Goal: Task Accomplishment & Management: Complete application form

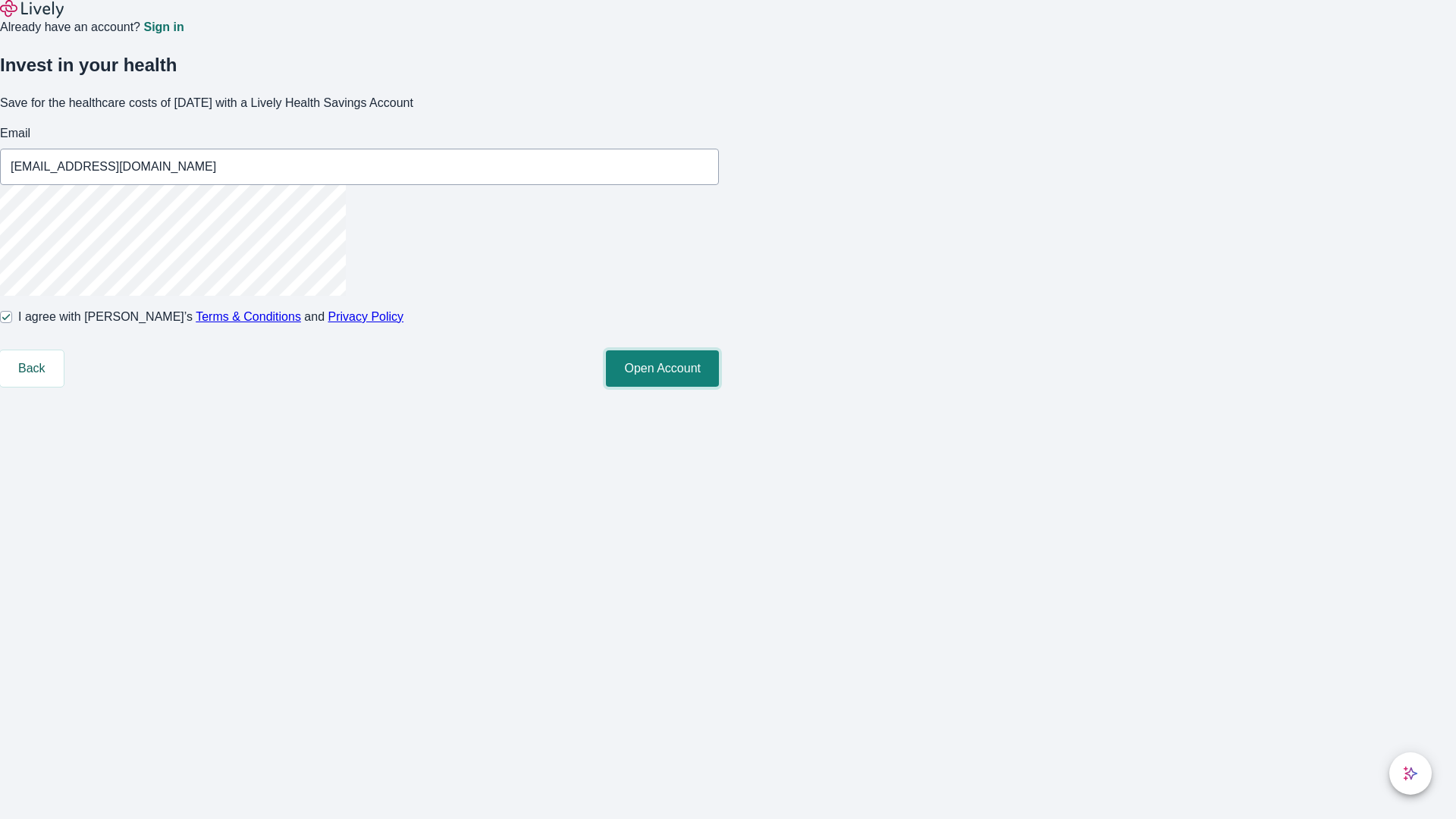
click at [719, 387] on button "Open Account" at bounding box center [662, 369] width 113 height 37
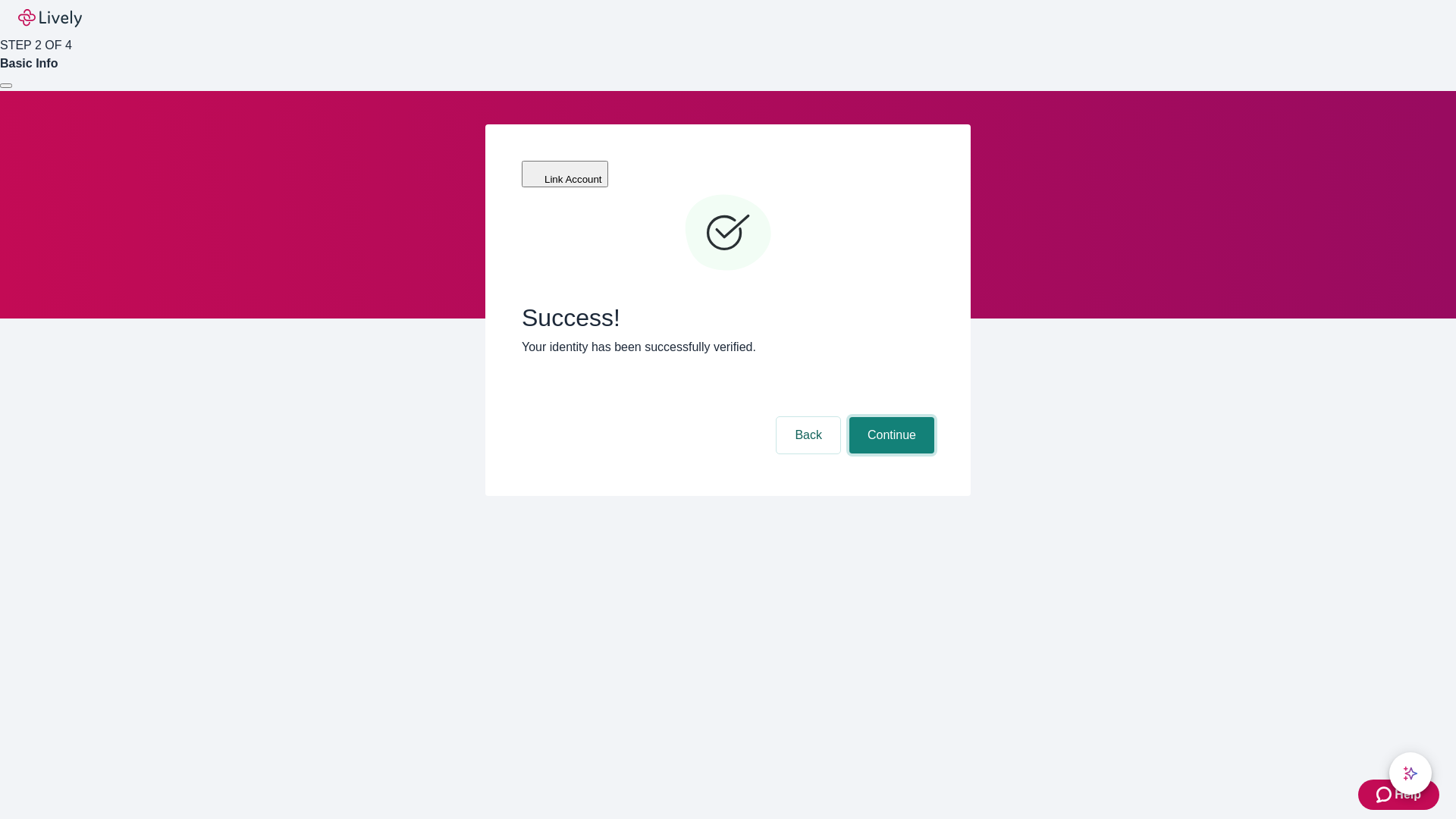
click at [889, 417] on button "Continue" at bounding box center [891, 436] width 85 height 37
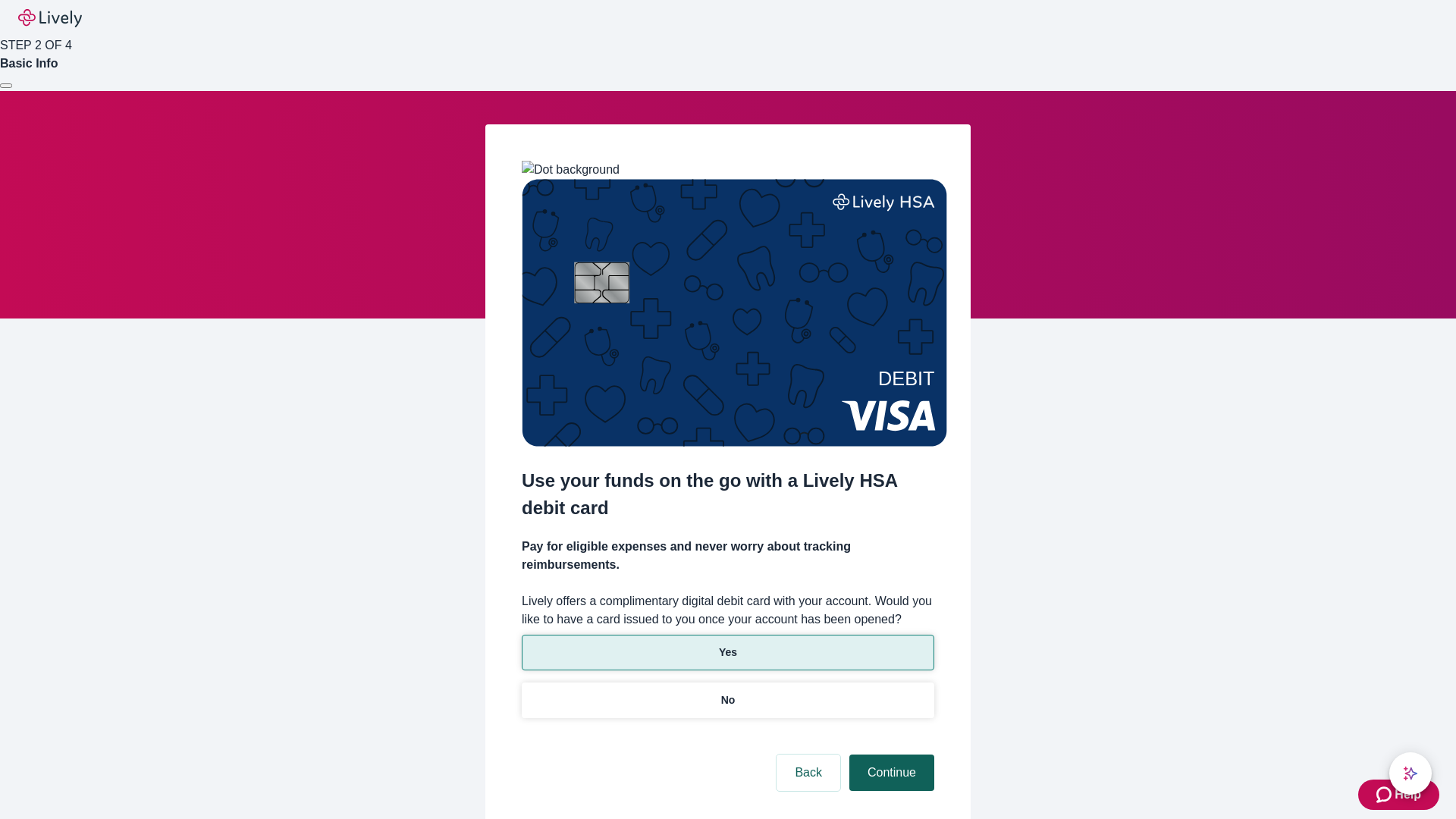
click at [727, 645] on p "Yes" at bounding box center [728, 652] width 18 height 16
click at [889, 755] on button "Continue" at bounding box center [891, 773] width 85 height 37
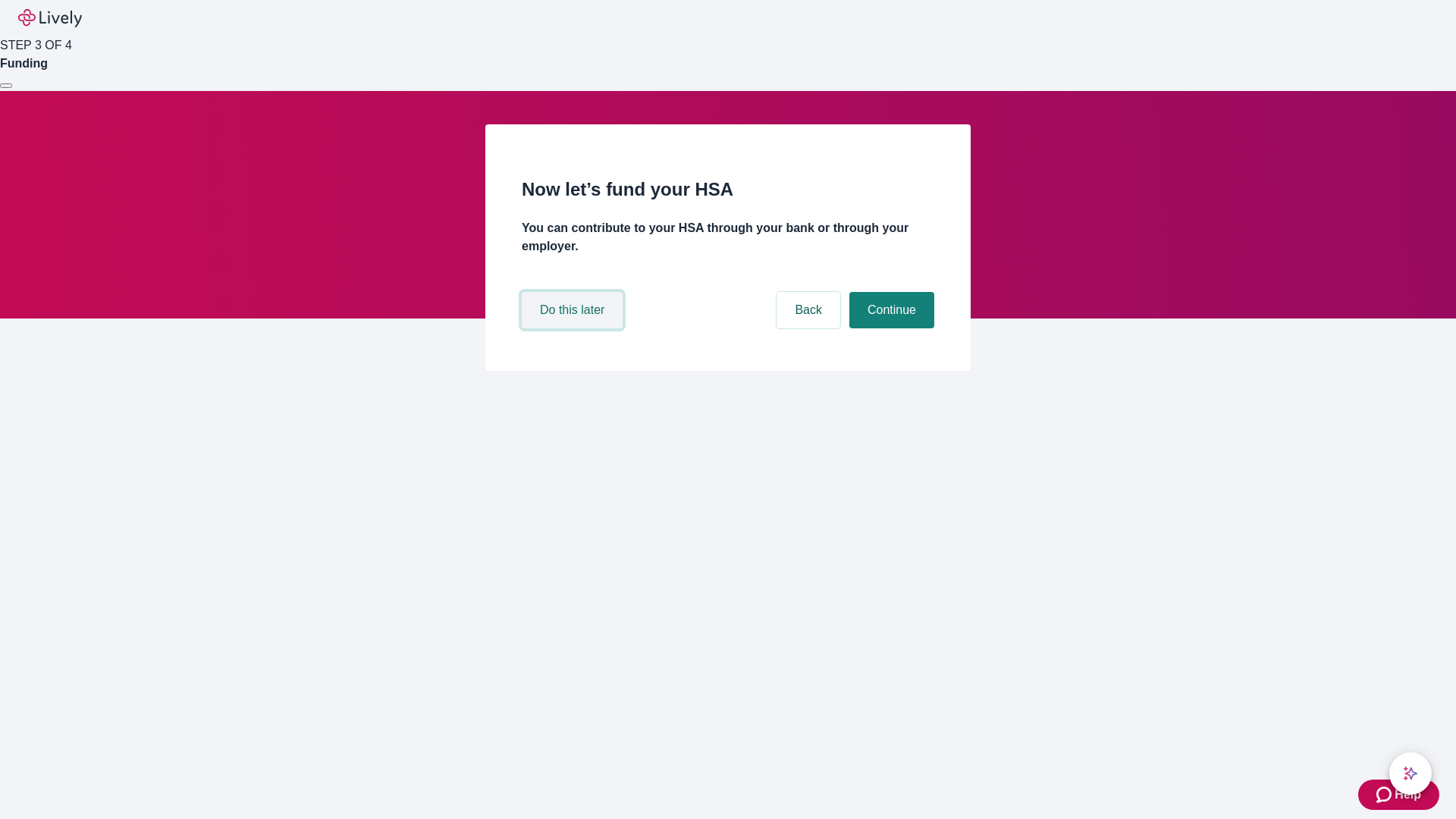
click at [574, 329] on button "Do this later" at bounding box center [572, 310] width 101 height 37
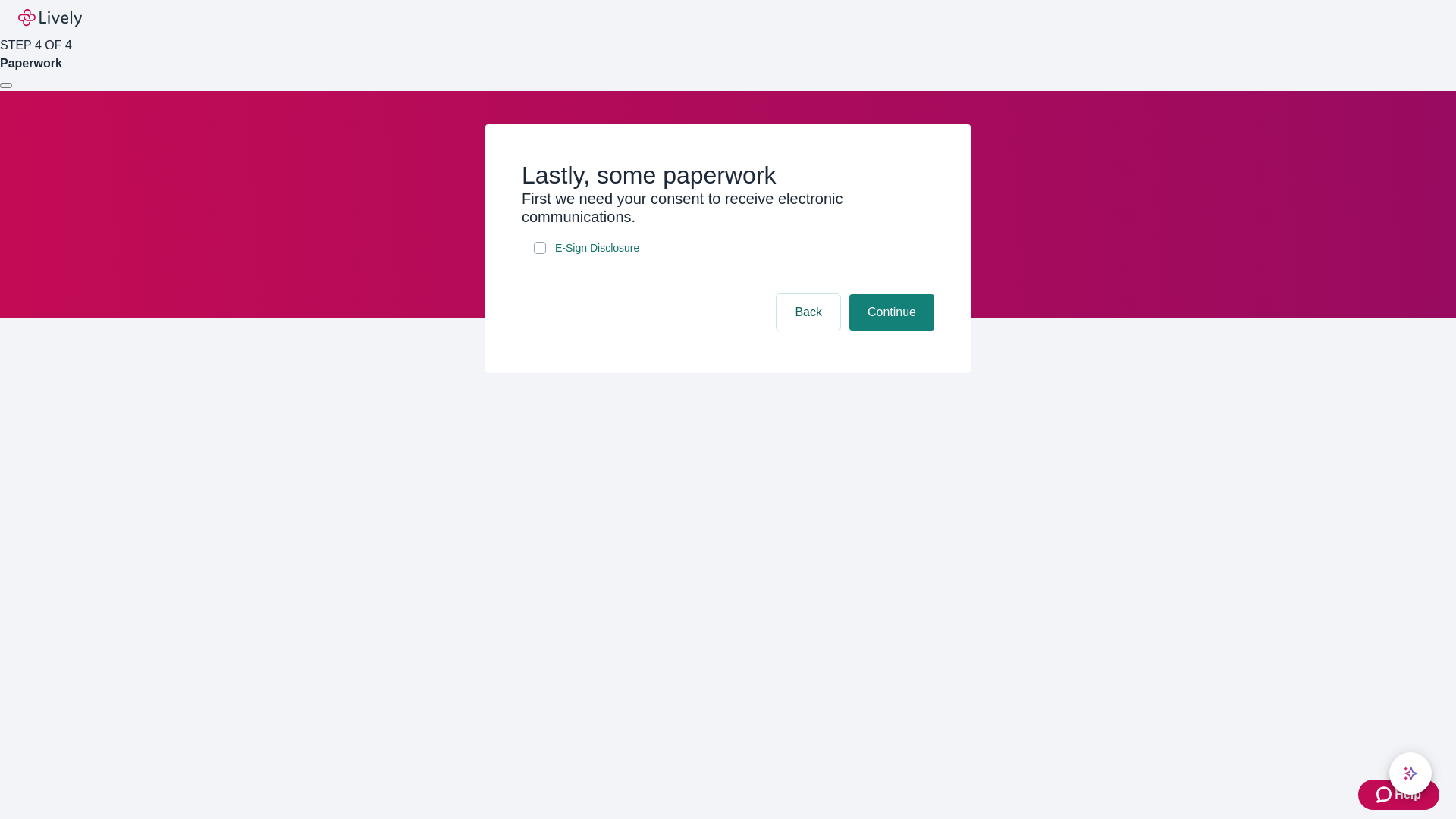
click at [540, 254] on input "E-Sign Disclosure" at bounding box center [540, 247] width 12 height 12
checkbox input "true"
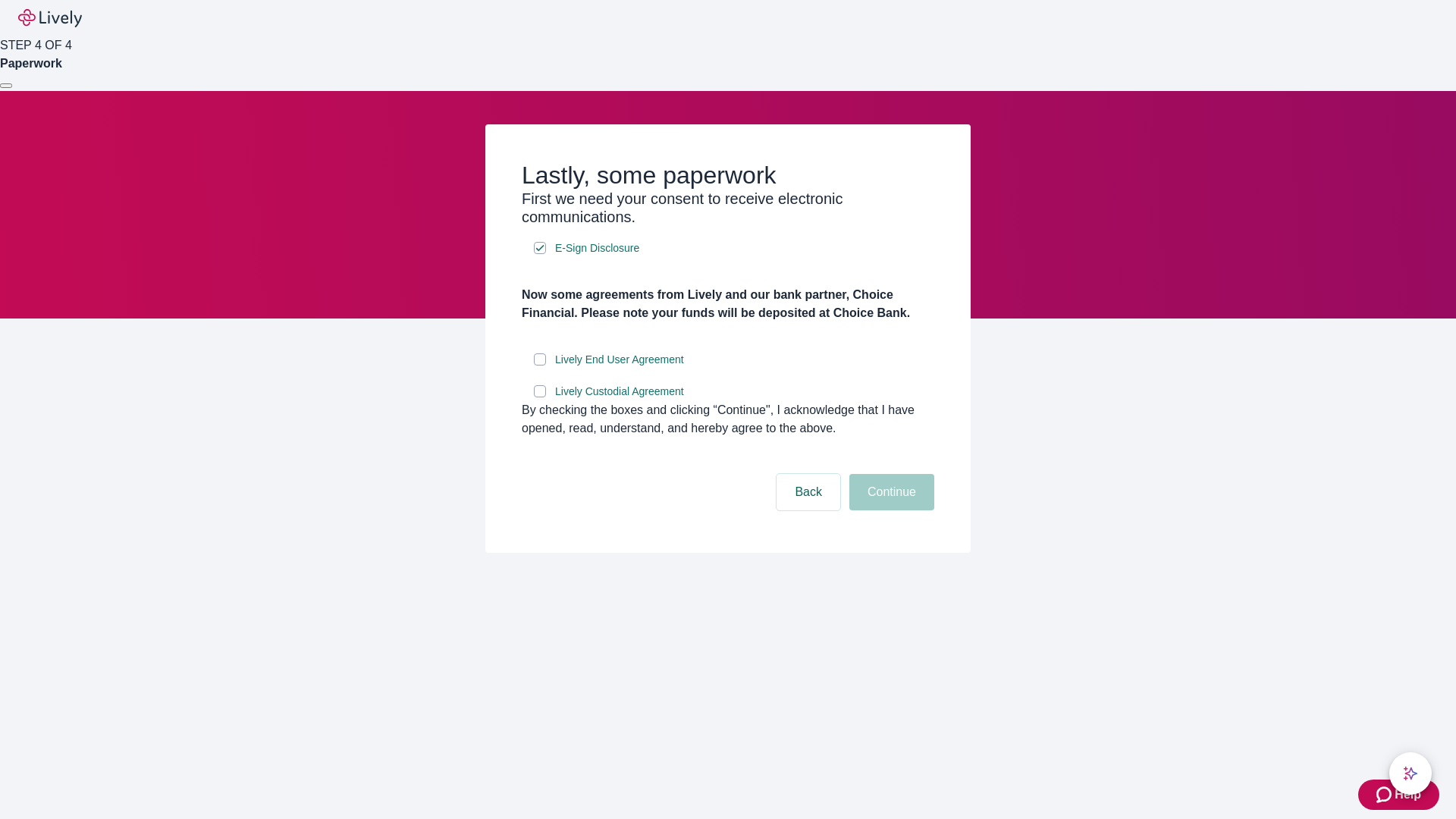
click at [540, 366] on input "Lively End User Agreement" at bounding box center [540, 359] width 12 height 12
checkbox input "true"
click at [540, 397] on input "Lively Custodial Agreement" at bounding box center [540, 391] width 12 height 12
checkbox input "true"
click at [889, 511] on button "Continue" at bounding box center [891, 492] width 85 height 37
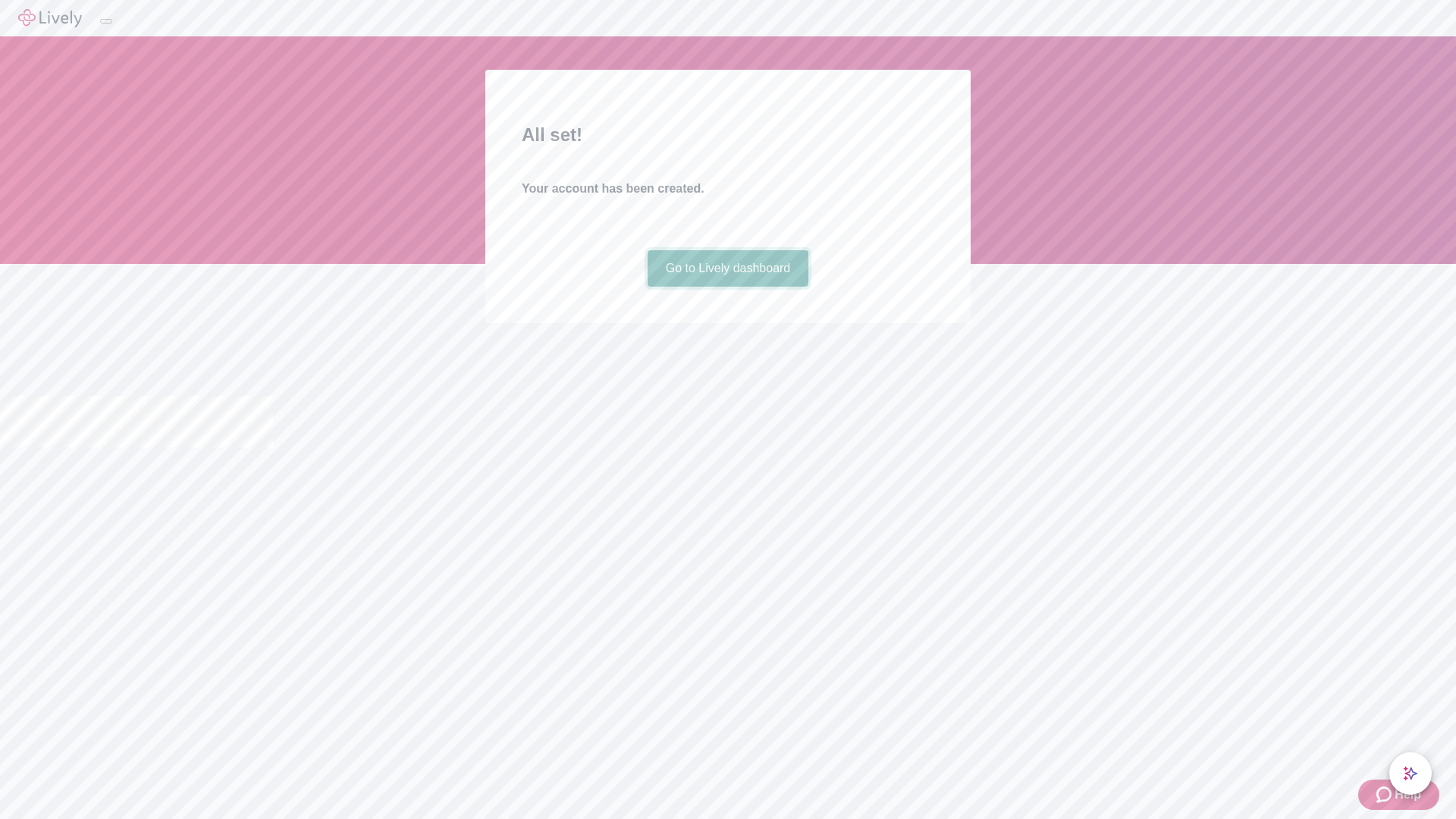
click at [727, 286] on link "Go to Lively dashboard" at bounding box center [728, 269] width 162 height 37
